Goal: Task Accomplishment & Management: Manage account settings

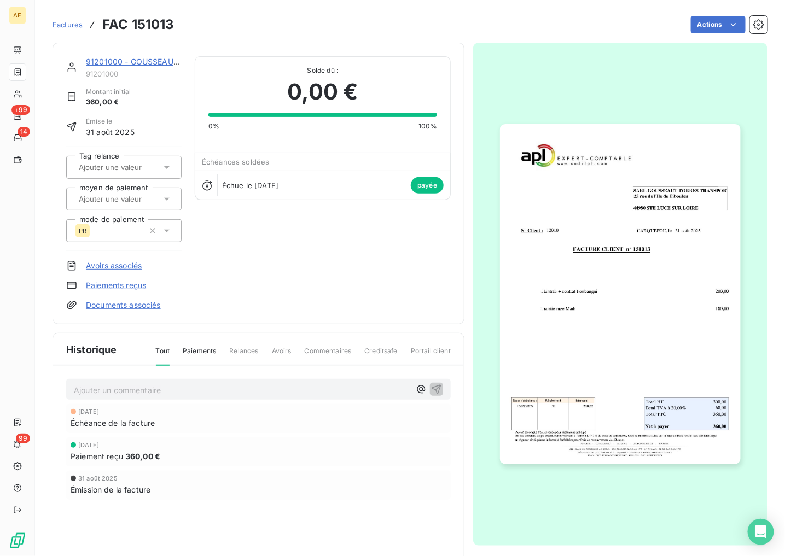
click at [138, 61] on link "91201000 - GOUSSEAUT [PERSON_NAME] TRANSPORT" at bounding box center [190, 61] width 209 height 9
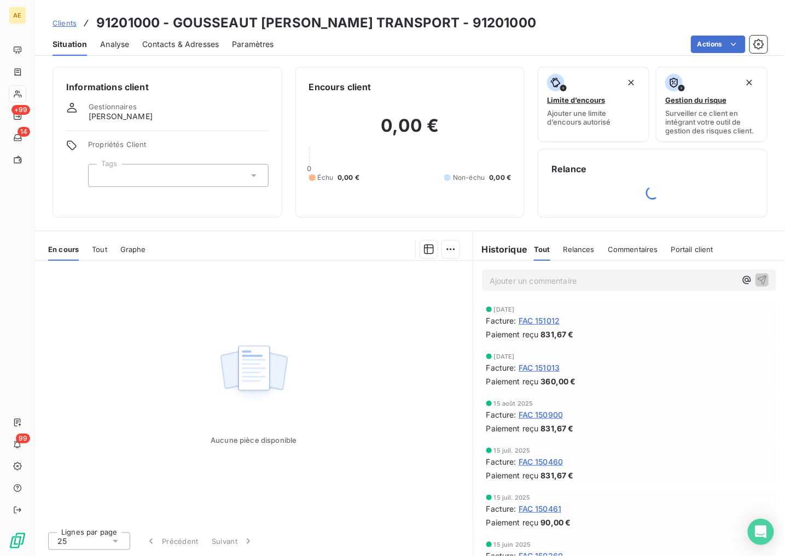
click at [61, 22] on span "Clients" at bounding box center [65, 23] width 24 height 9
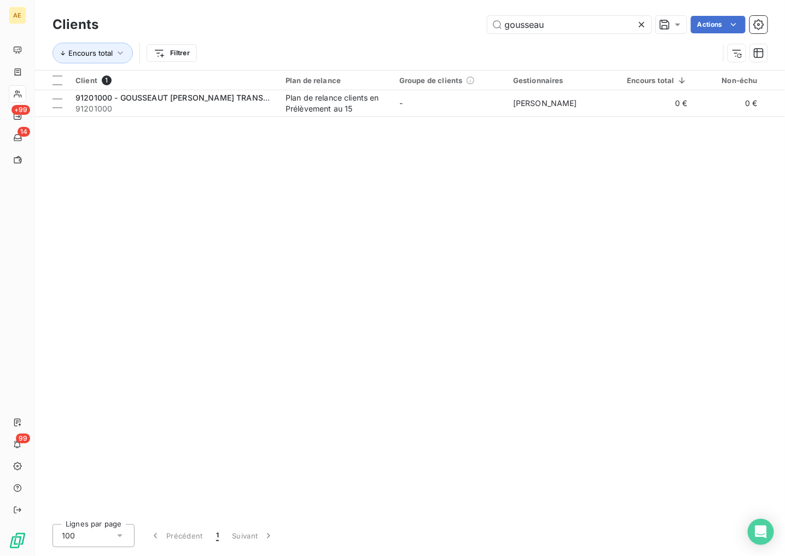
drag, startPoint x: 572, startPoint y: 25, endPoint x: 356, endPoint y: 29, distance: 216.7
click at [354, 29] on div "gousseau Actions" at bounding box center [440, 25] width 656 height 18
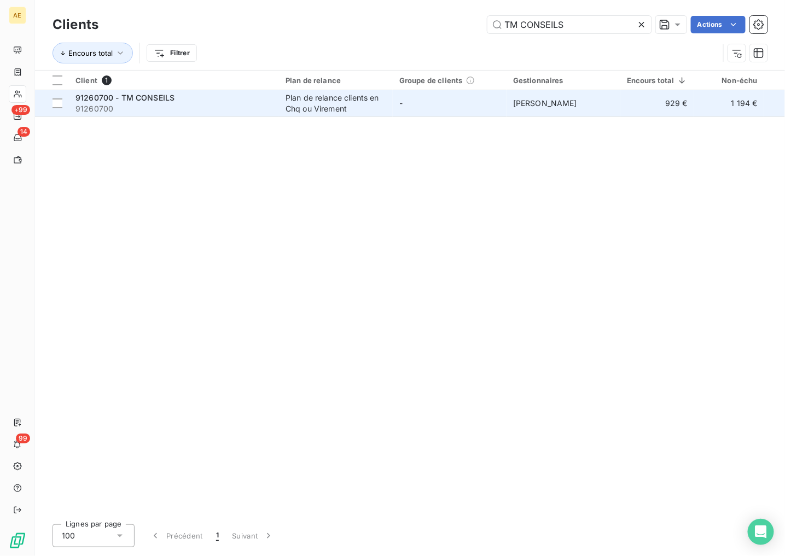
type input "TM CONSEILS"
click at [198, 101] on div "91260700 - TM CONSEILS" at bounding box center [174, 97] width 197 height 11
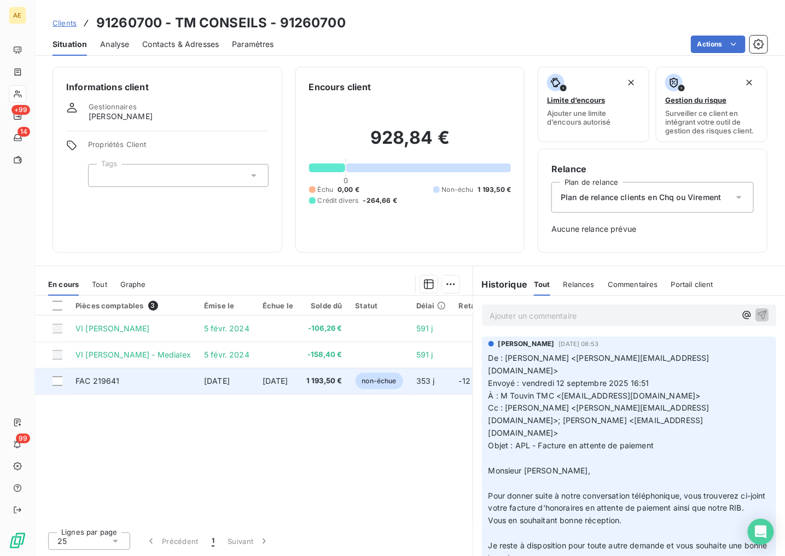
click at [166, 383] on td "FAC 219641" at bounding box center [133, 381] width 129 height 26
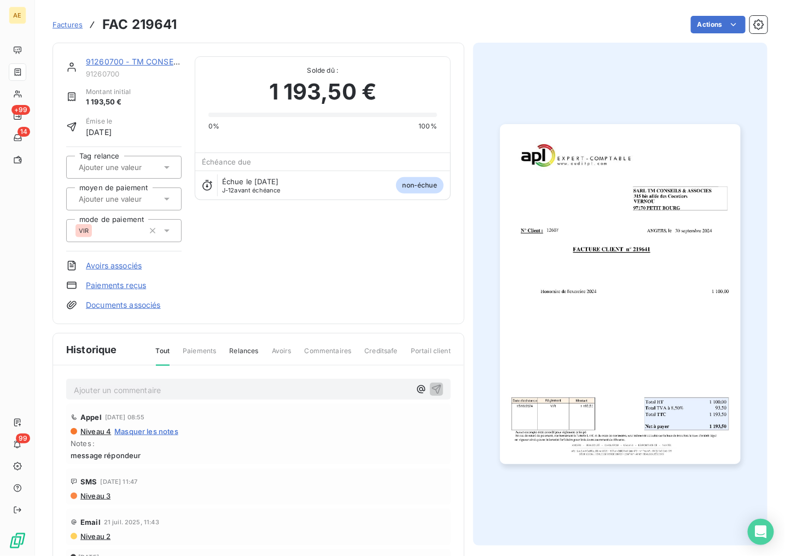
click at [661, 264] on img "button" at bounding box center [620, 294] width 241 height 341
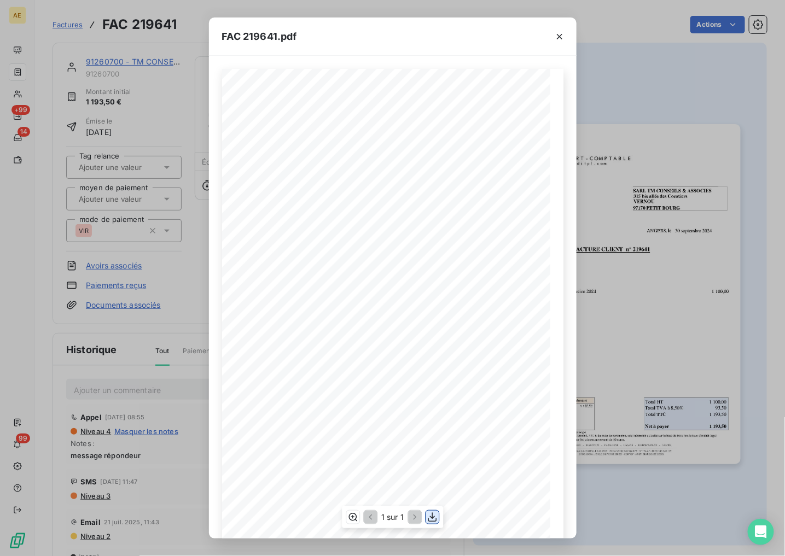
click at [437, 521] on icon "button" at bounding box center [432, 517] width 11 height 11
click at [559, 42] on button "button" at bounding box center [560, 37] width 18 height 18
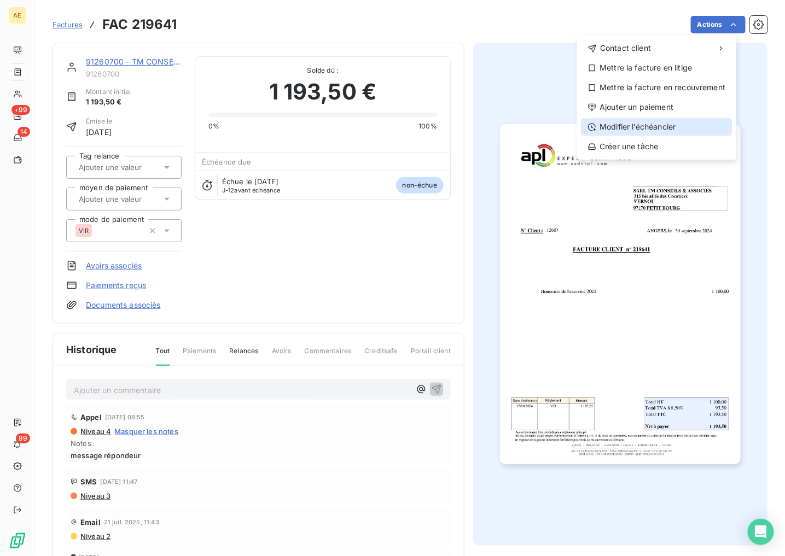
click at [660, 124] on div "Modifier l’échéancier" at bounding box center [656, 127] width 151 height 18
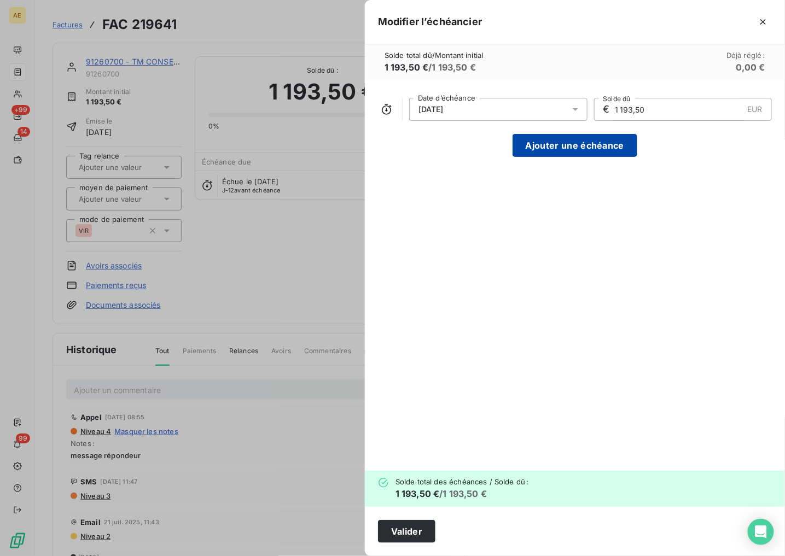
click at [589, 143] on button "Ajouter une échéance" at bounding box center [575, 145] width 125 height 23
type input "596,75"
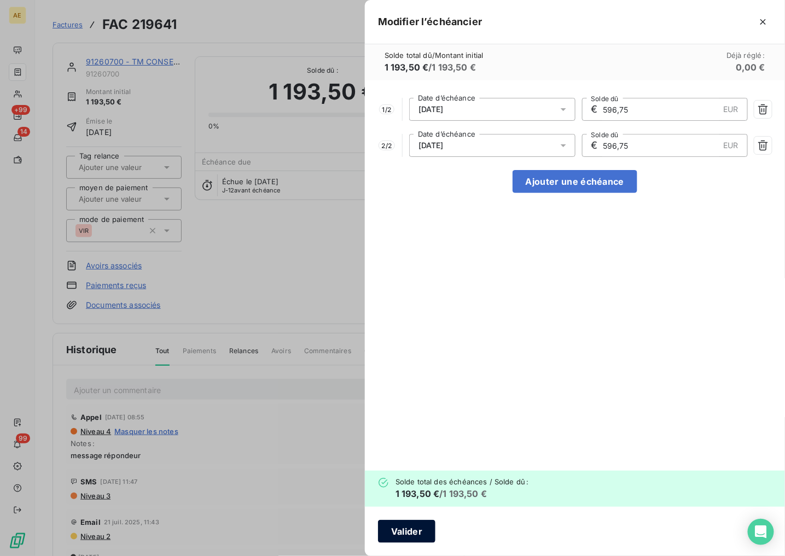
click at [390, 531] on button "Valider" at bounding box center [406, 531] width 57 height 23
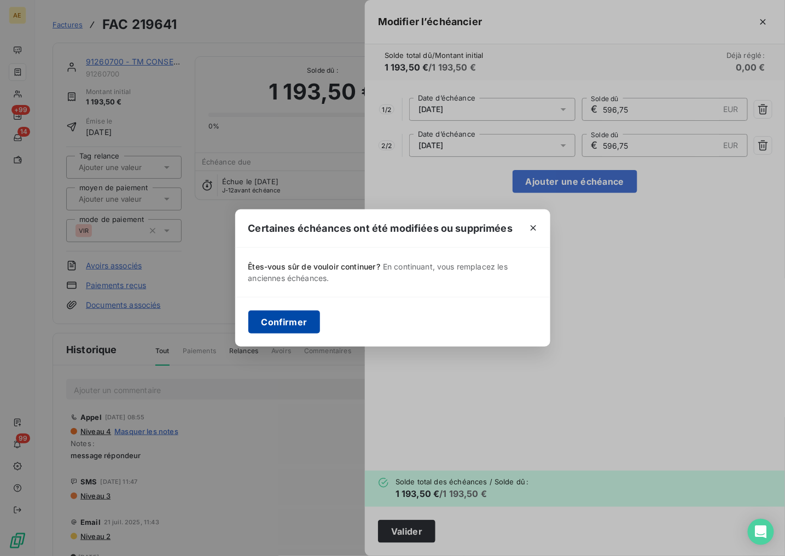
click at [299, 329] on button "Confirmer" at bounding box center [284, 322] width 72 height 23
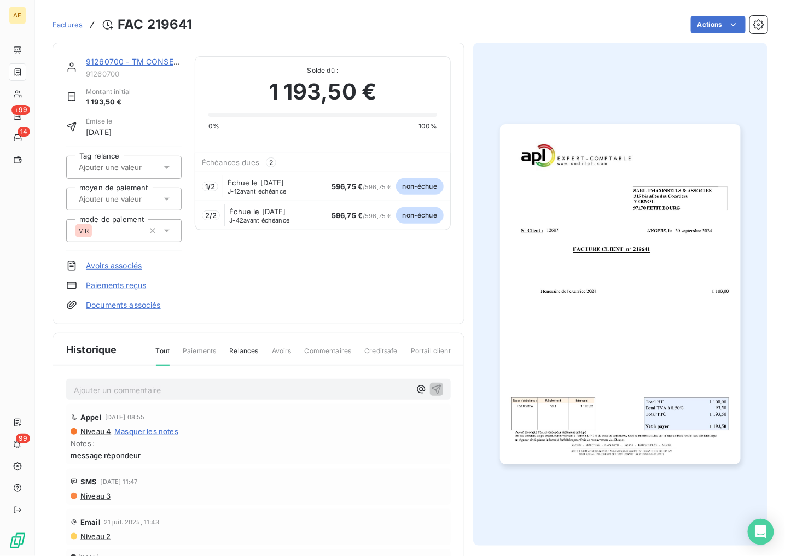
click at [277, 390] on p "Ajouter un commentaire ﻿" at bounding box center [242, 391] width 337 height 14
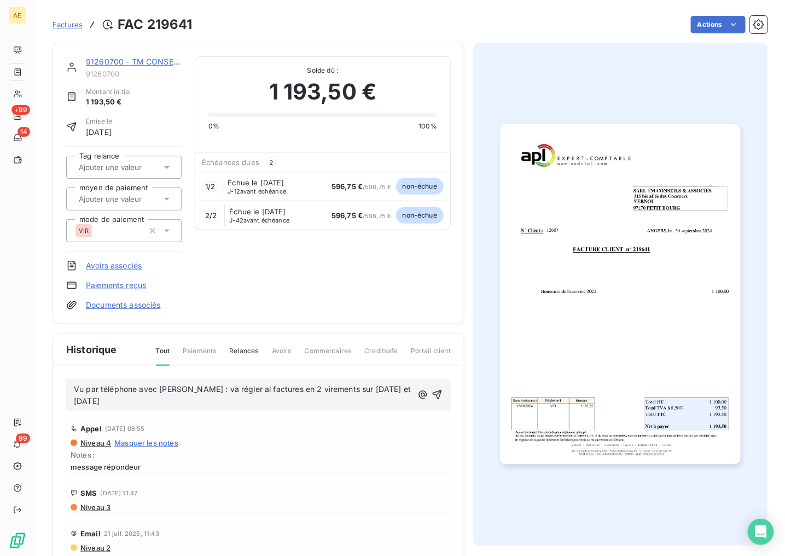
click at [242, 389] on span "Vu par téléphone avec [PERSON_NAME] : va régler al factures en 2 virements sur …" at bounding box center [243, 396] width 339 height 22
click at [432, 397] on icon "button" at bounding box center [437, 395] width 11 height 11
